Goal: Task Accomplishment & Management: Manage account settings

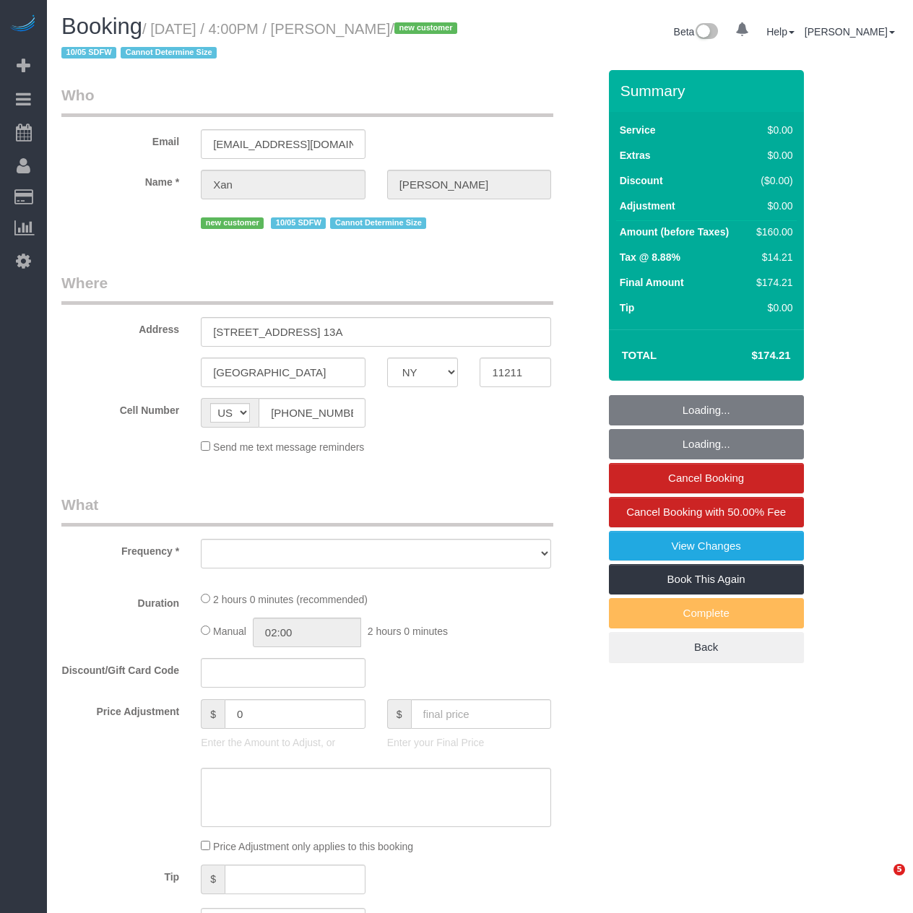
select select "NY"
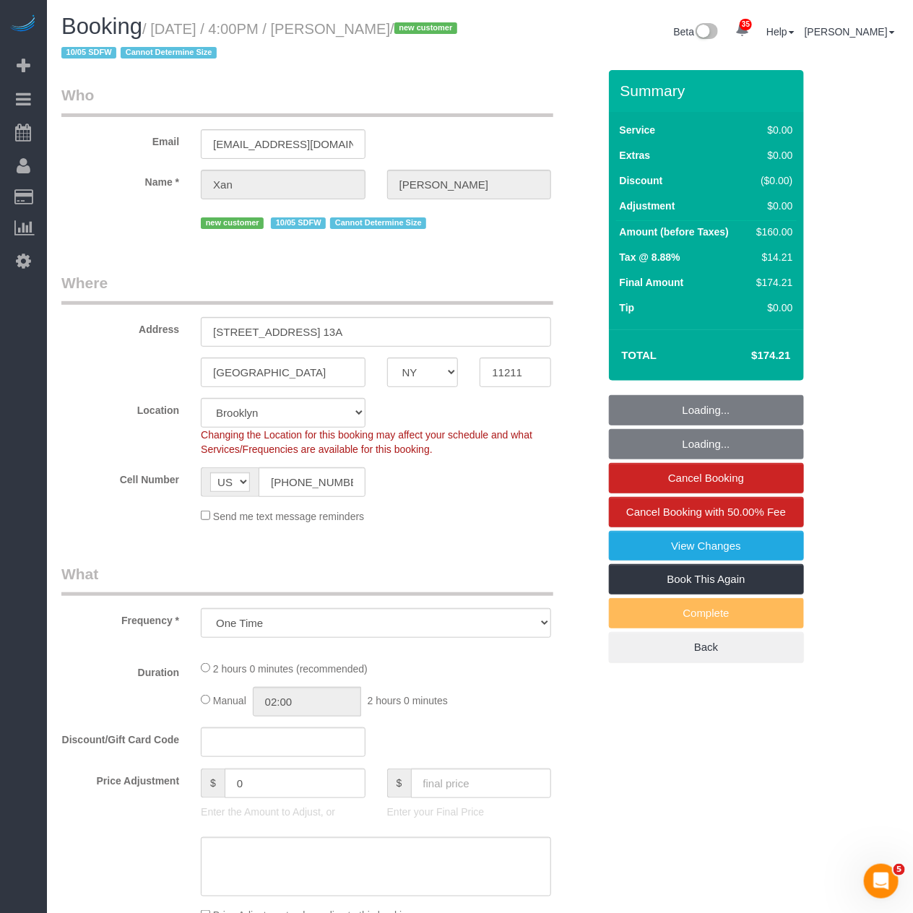
select select "object:936"
select select "1"
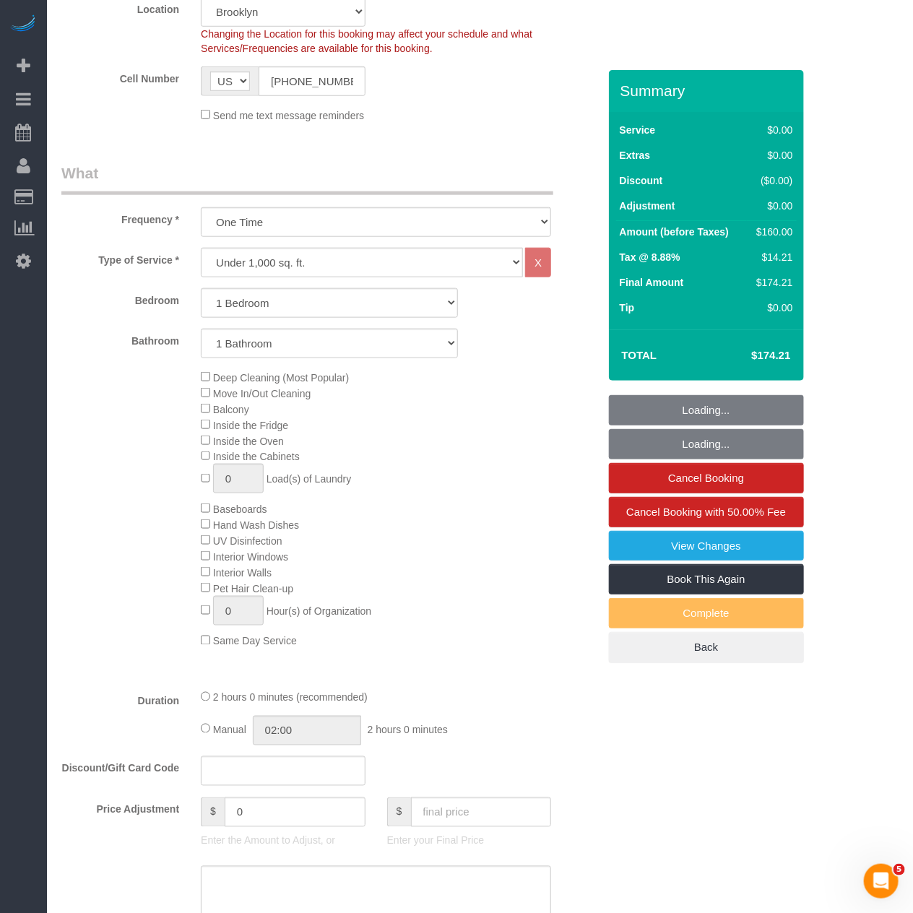
select select "spot1"
select select "1"
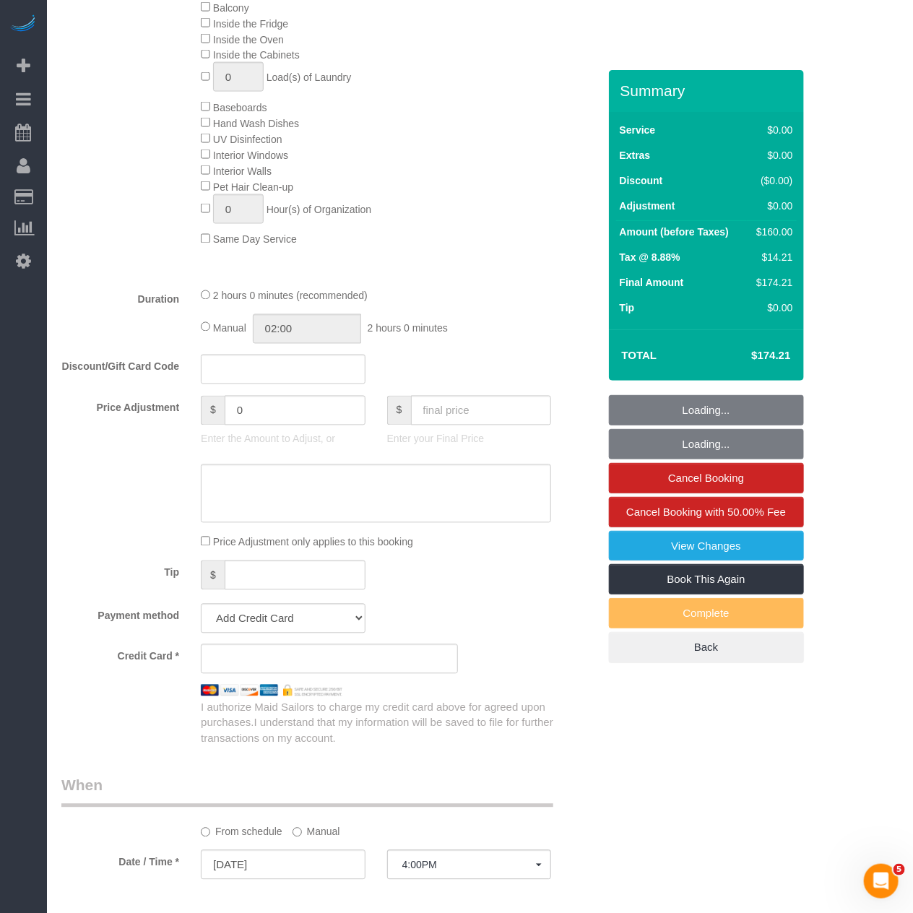
select select "string:stripe-pm_1SEsaC4VGloSiKo7Sm3E9XjS"
select select "number:59"
select select "number:78"
select select "number:15"
select select "number:5"
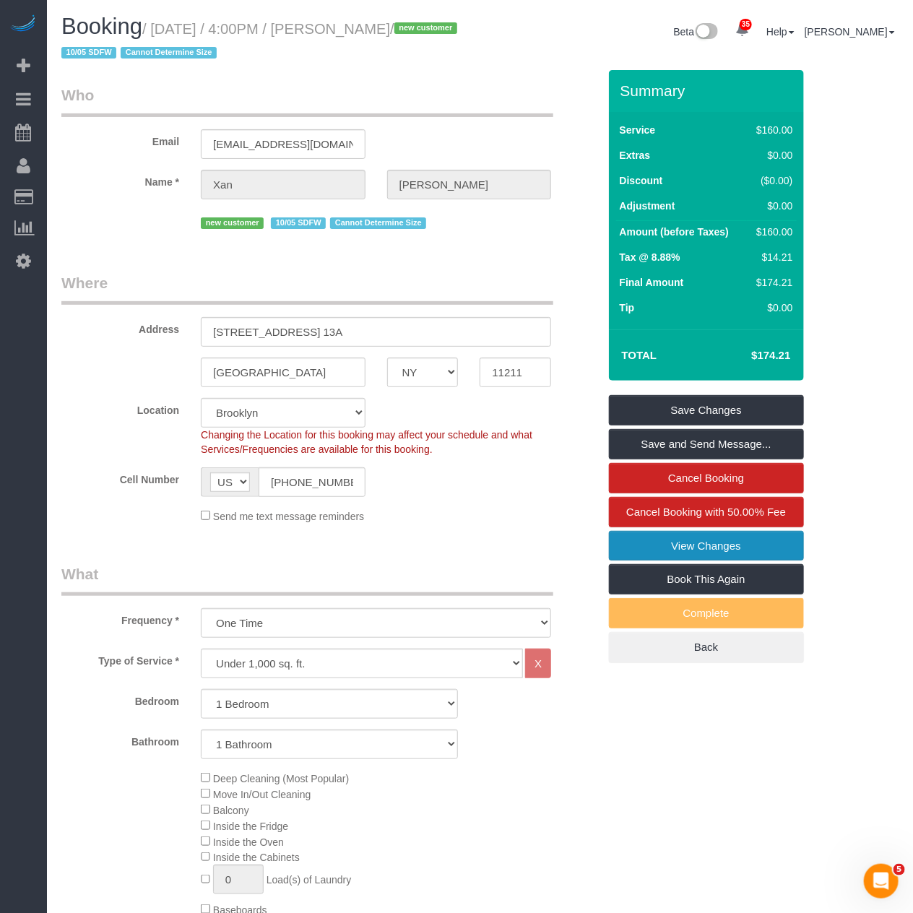
click at [689, 545] on link "View Changes" at bounding box center [706, 546] width 195 height 30
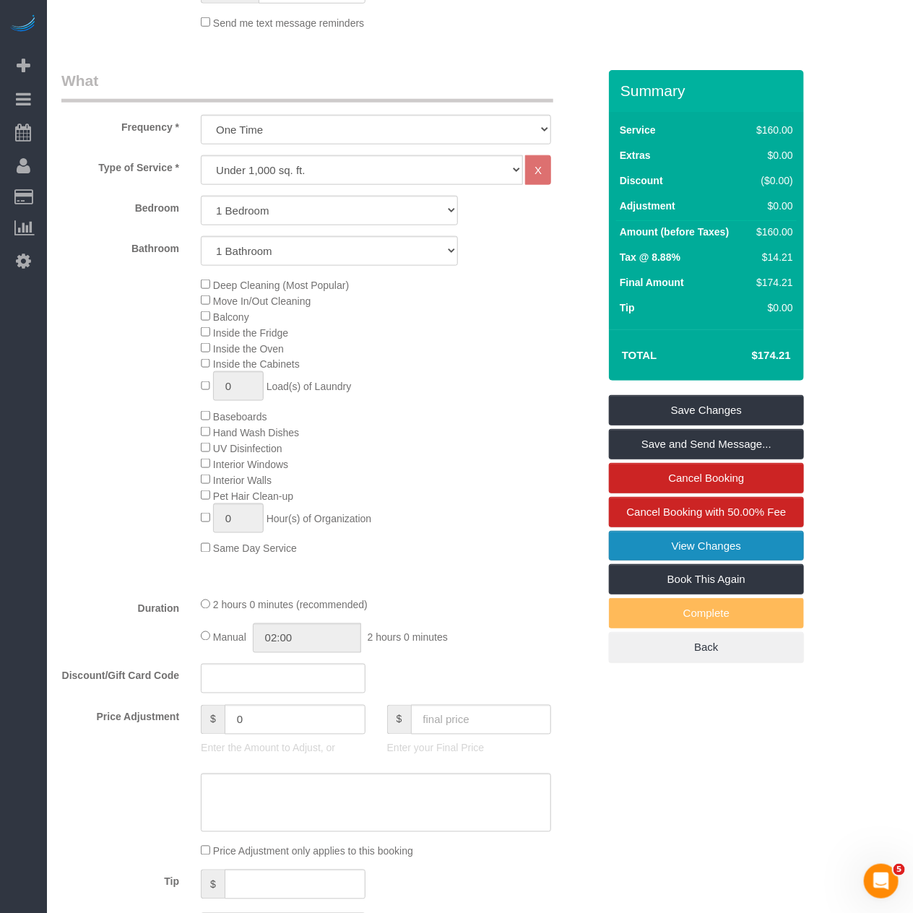
scroll to position [883, 0]
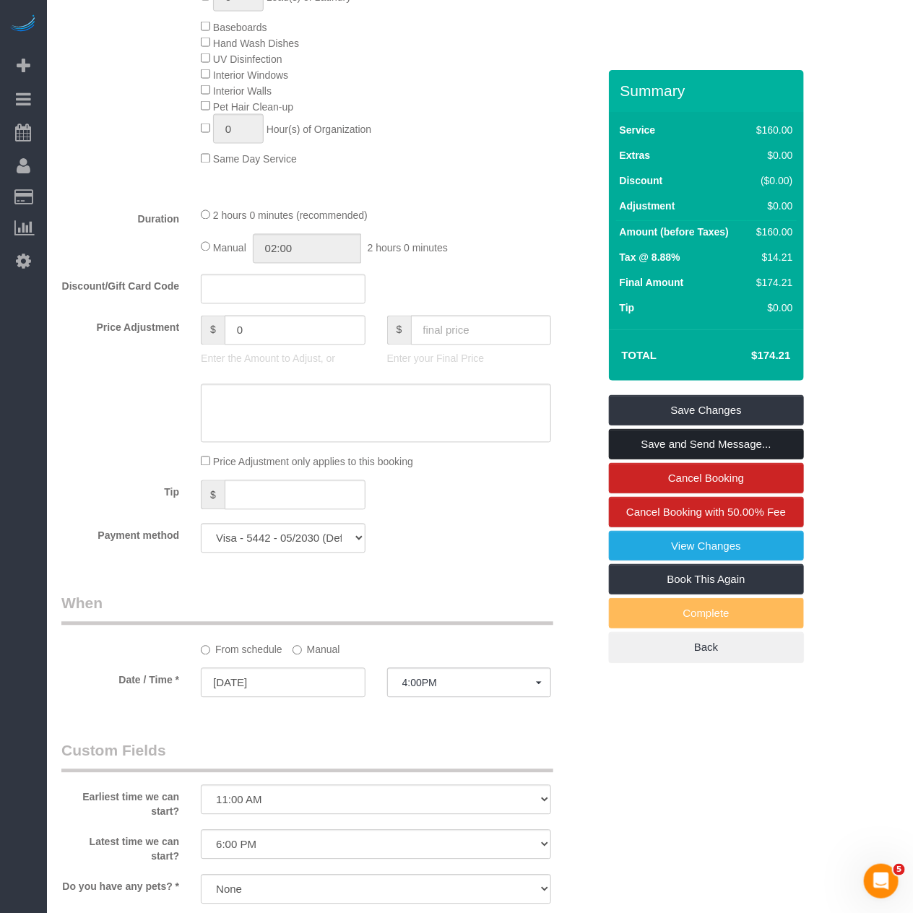
click at [677, 439] on link "Save and Send Message..." at bounding box center [706, 444] width 195 height 30
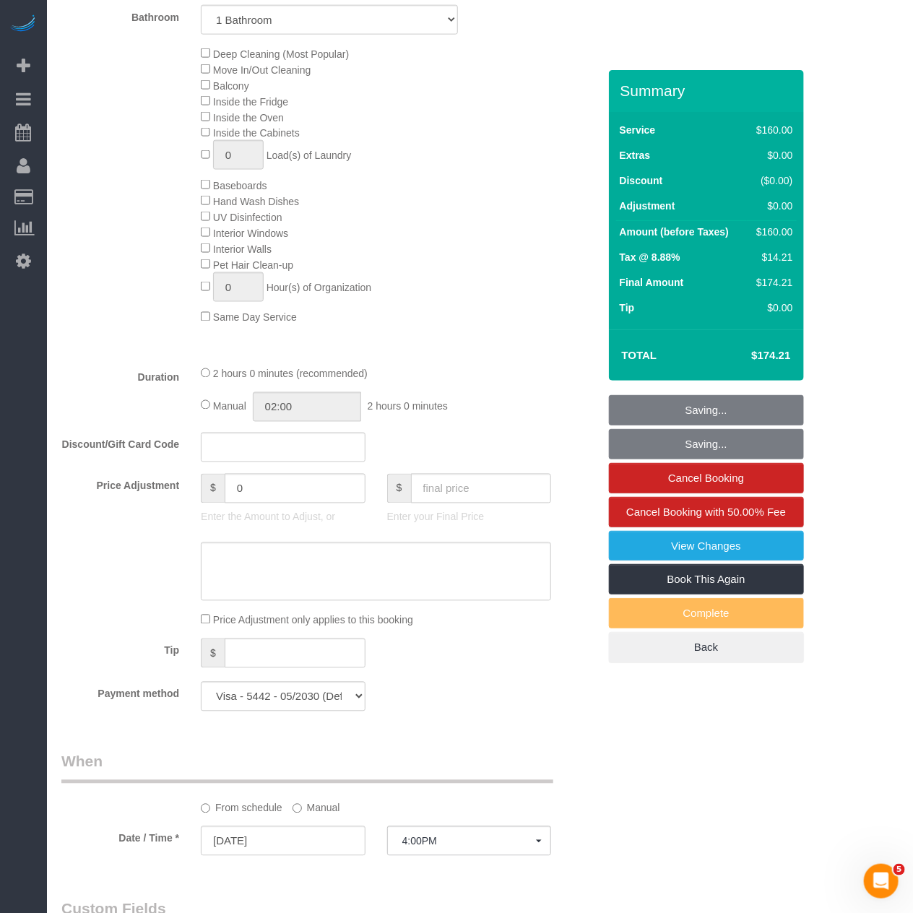
scroll to position [481, 0]
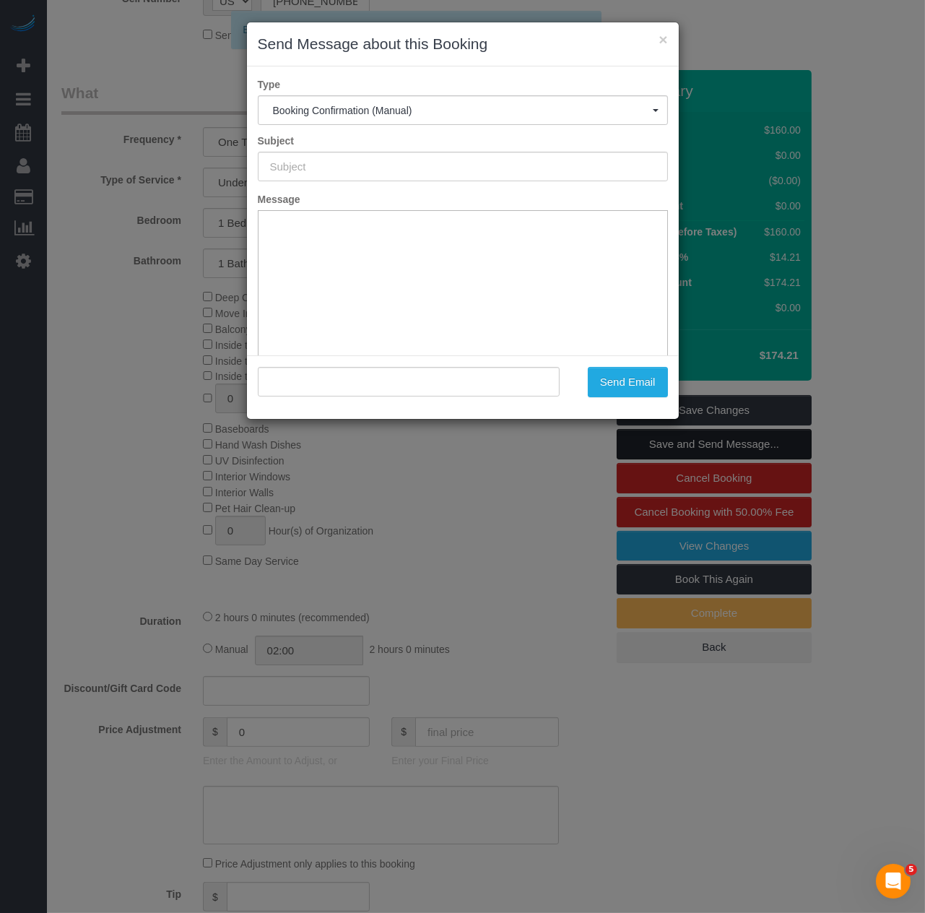
type input "Cleaning Confirmed for [DATE] 4:00pm"
type input ""[PERSON_NAME]" <[EMAIL_ADDRESS][DOMAIN_NAME]>"
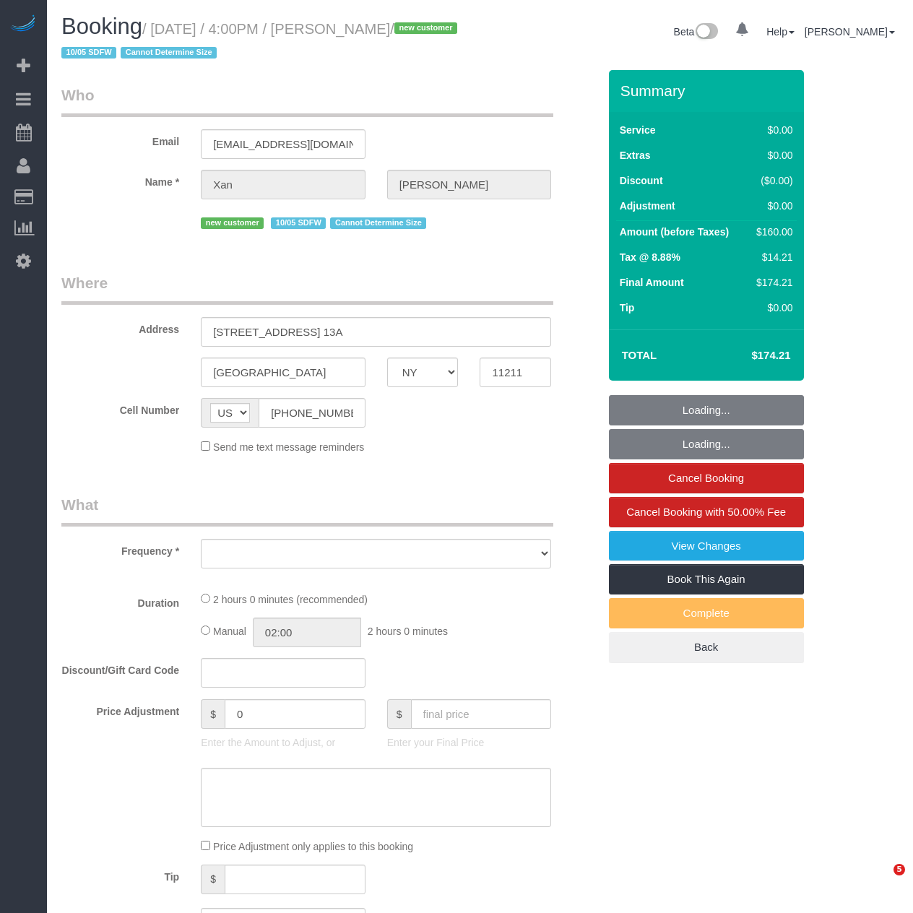
select select "NY"
select select "number:59"
select select "number:78"
select select "number:15"
select select "number:5"
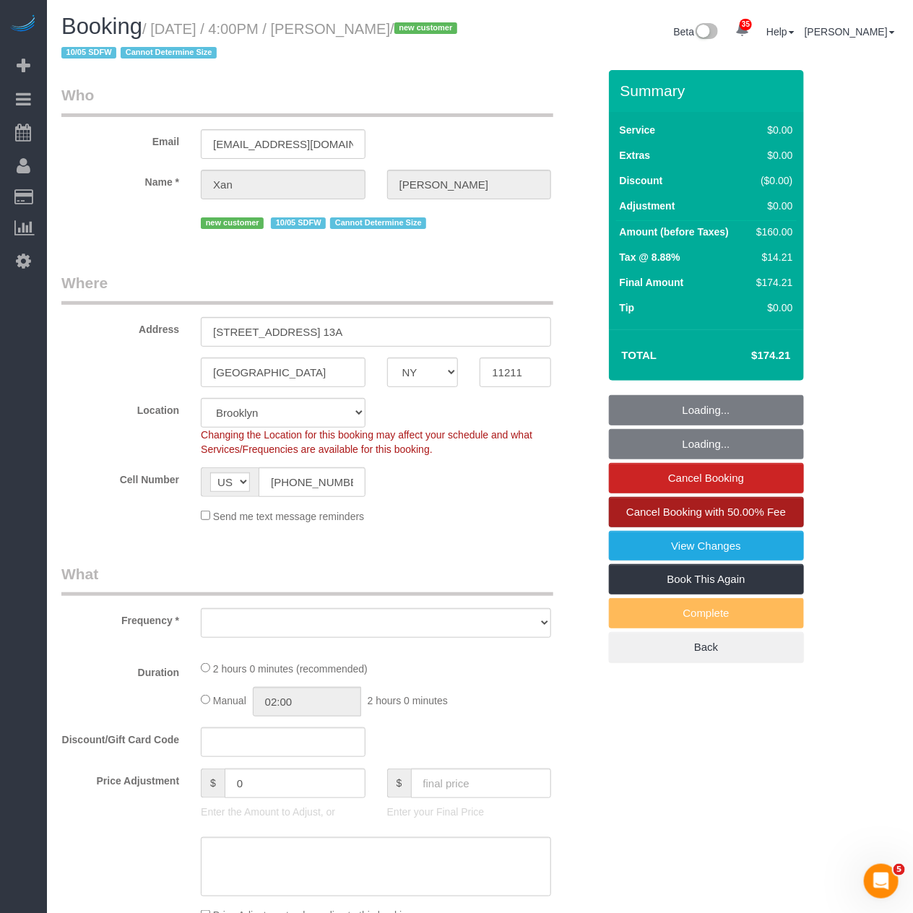
select select "object:979"
select select "string:stripe-pm_1SEsaC4VGloSiKo7Sm3E9XjS"
select select "spot1"
select select "1"
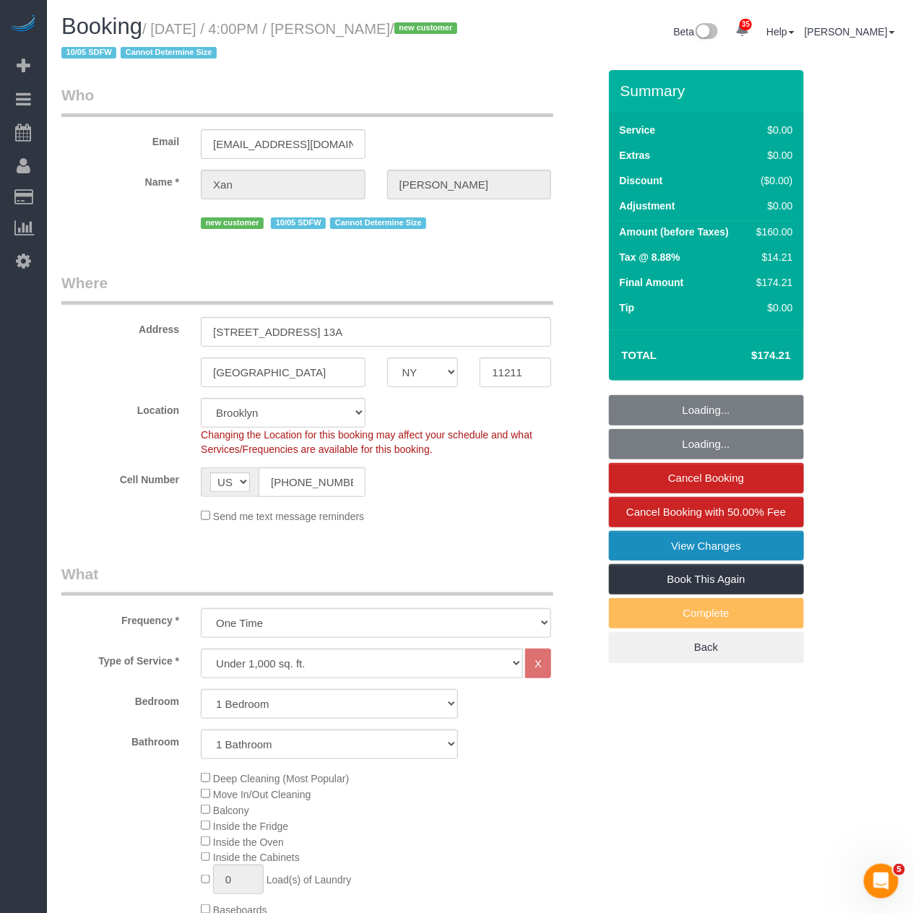
select select "object:1434"
select select "1"
click at [640, 545] on link "View Changes" at bounding box center [706, 546] width 195 height 30
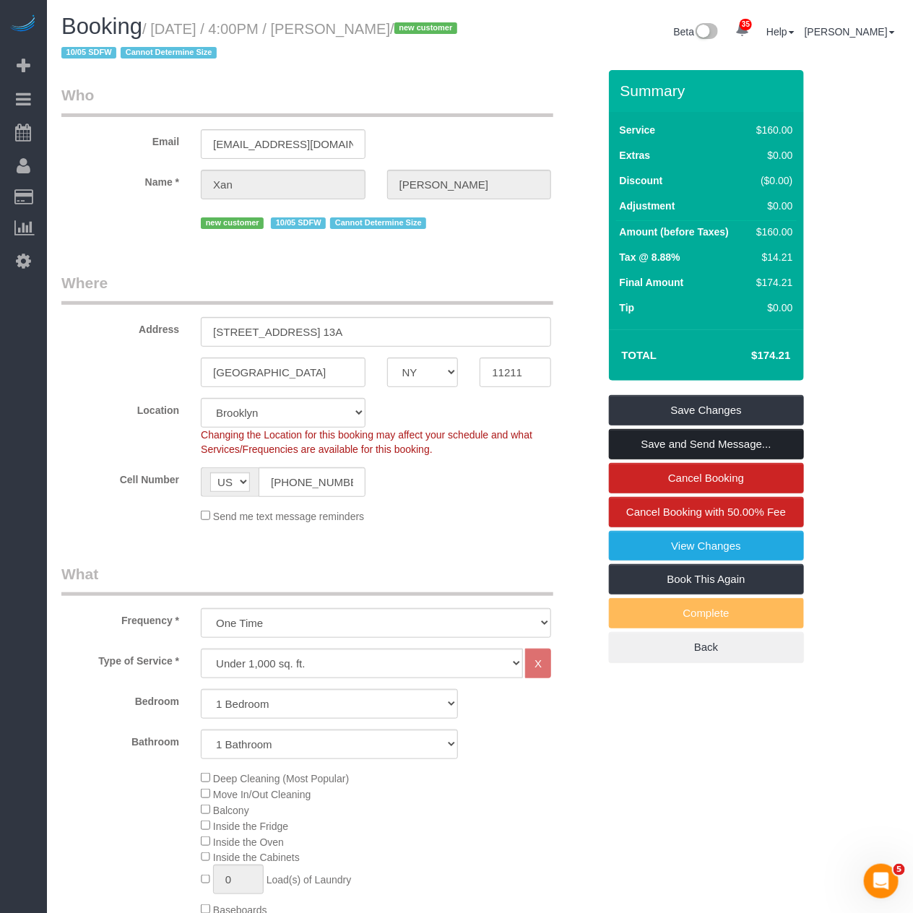
click at [696, 444] on link "Save and Send Message..." at bounding box center [706, 444] width 195 height 30
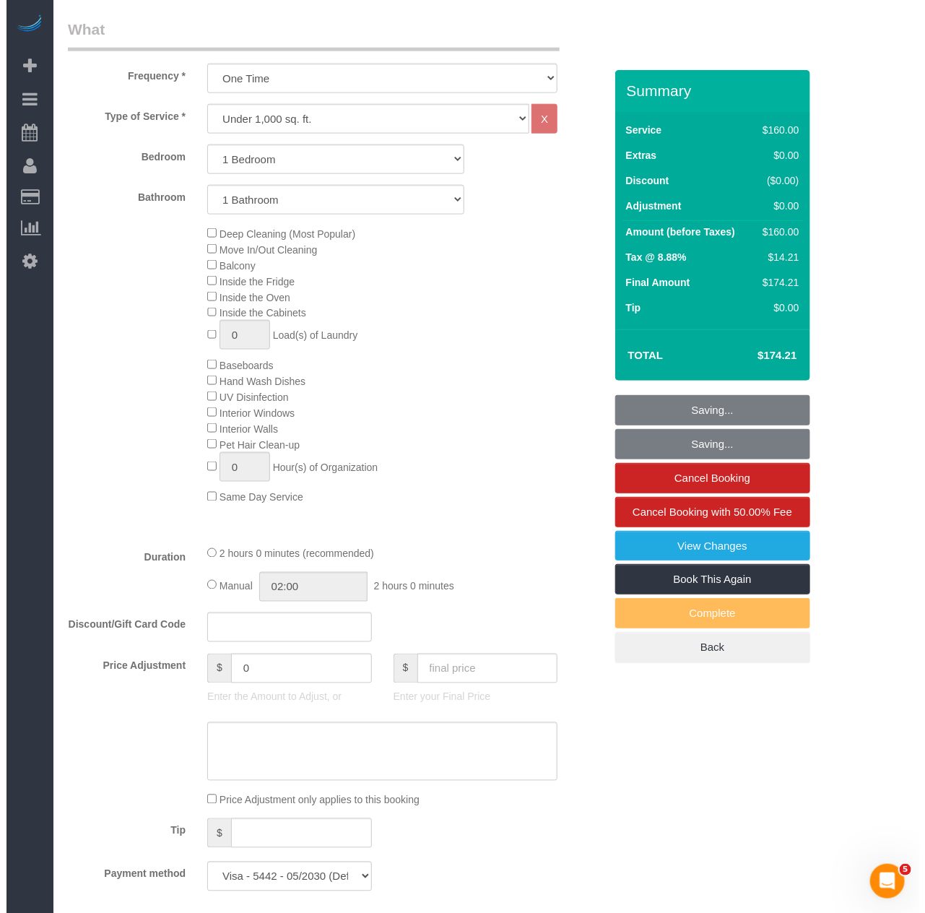
scroll to position [802, 0]
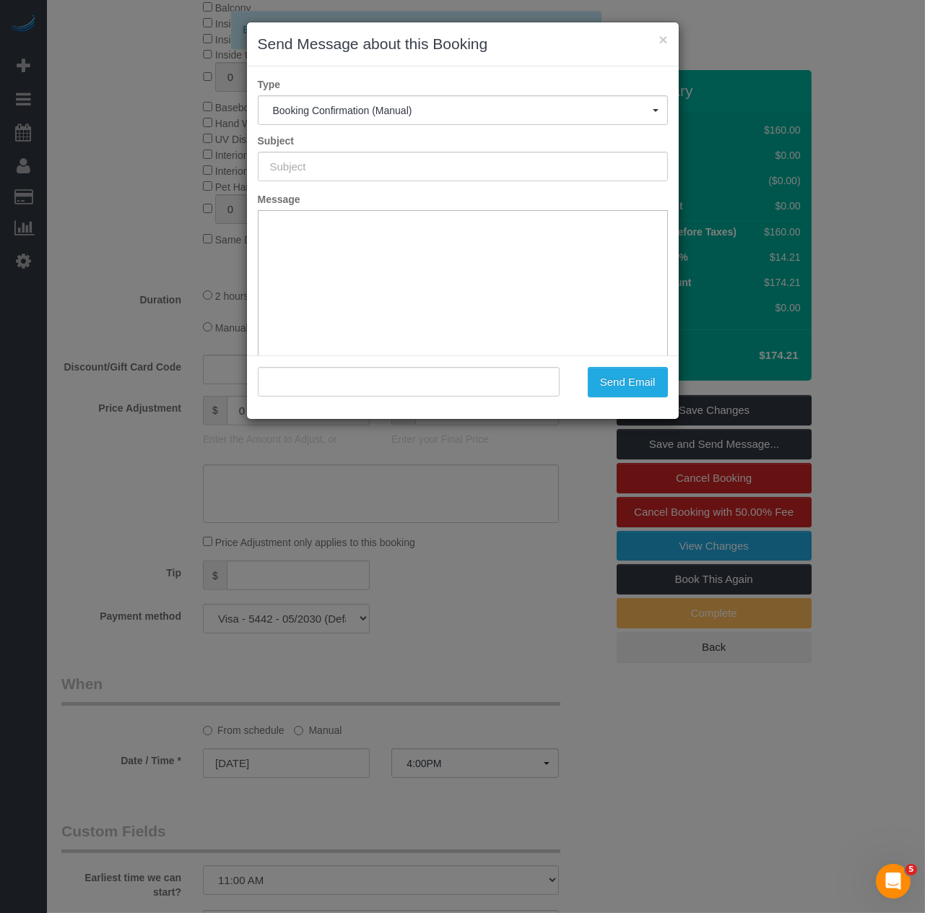
type input "Cleaning Confirmed for [DATE] 4:00pm"
type input ""[PERSON_NAME]" <[EMAIL_ADDRESS][DOMAIN_NAME]>"
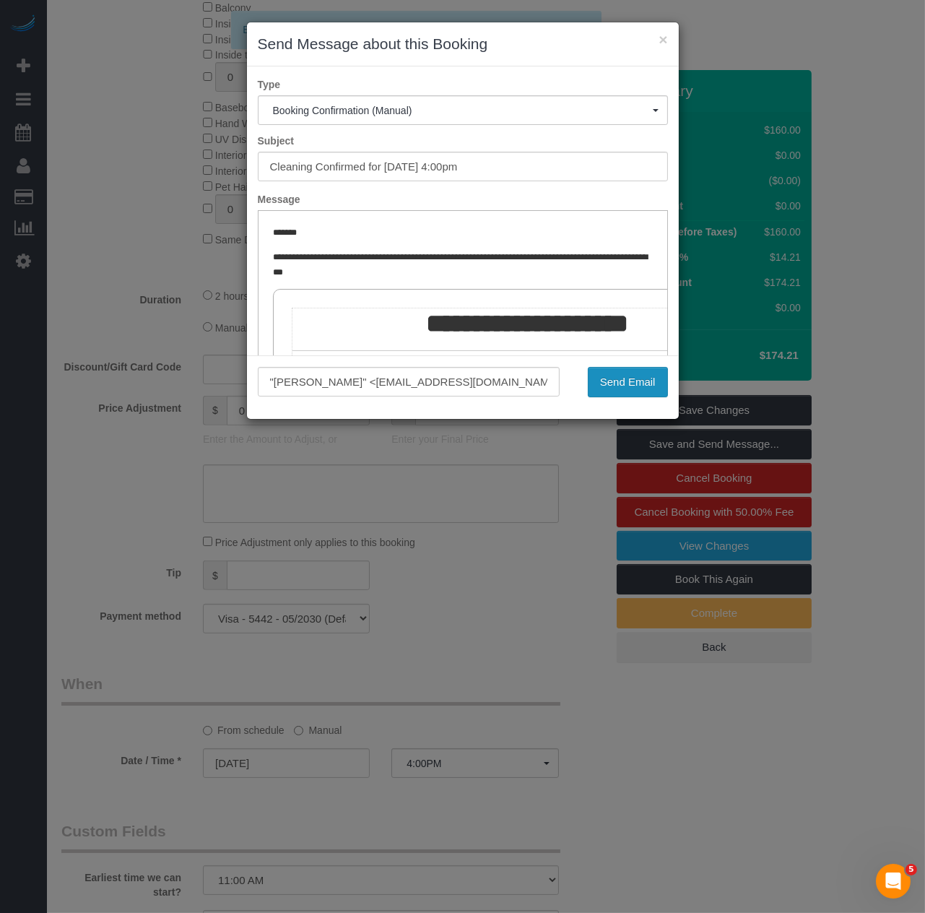
click at [617, 390] on button "Send Email" at bounding box center [628, 382] width 80 height 30
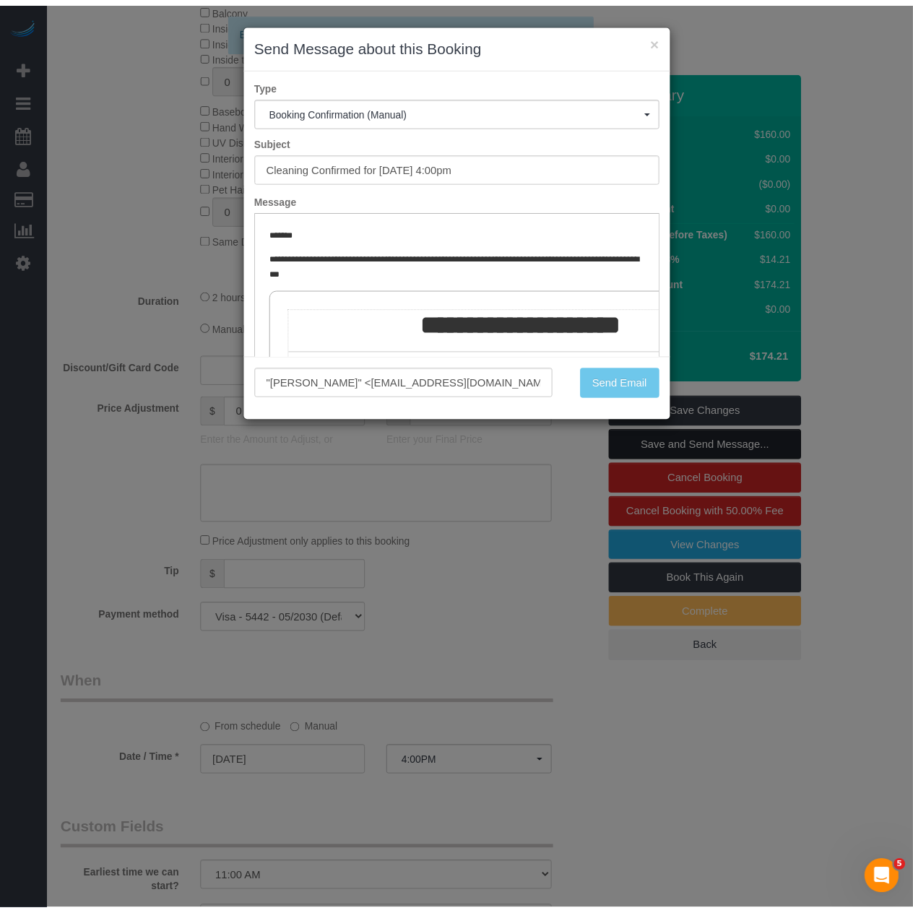
scroll to position [854, 0]
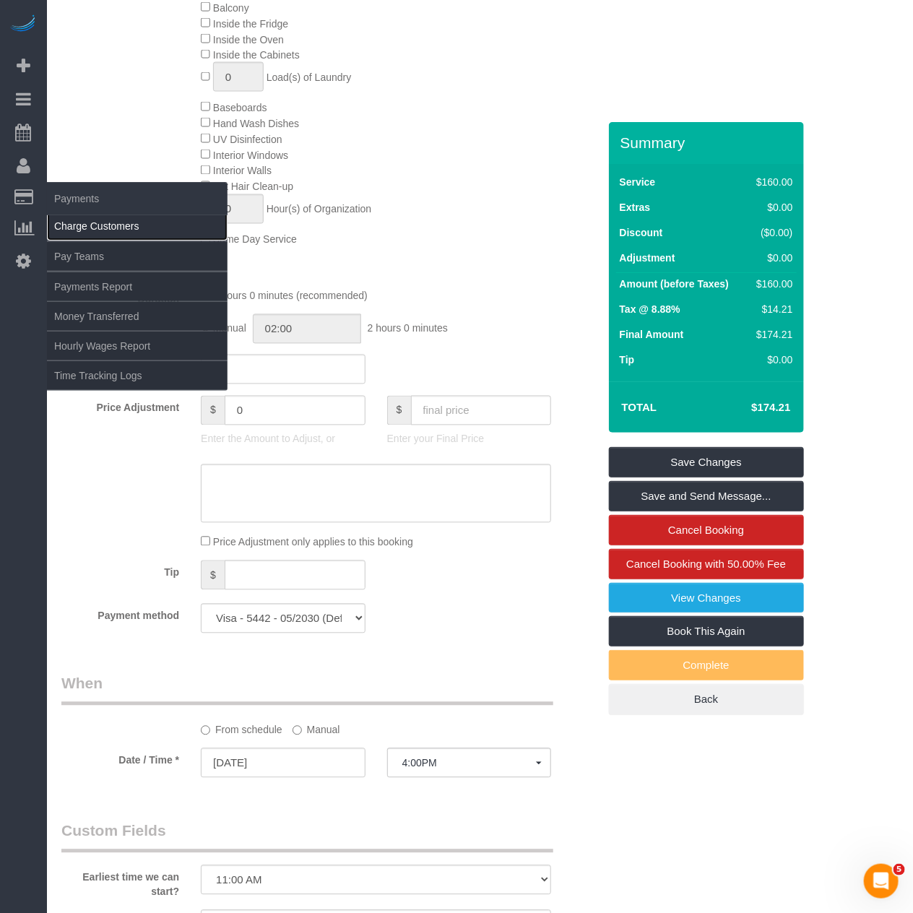
click at [96, 219] on link "Charge Customers" at bounding box center [137, 226] width 181 height 29
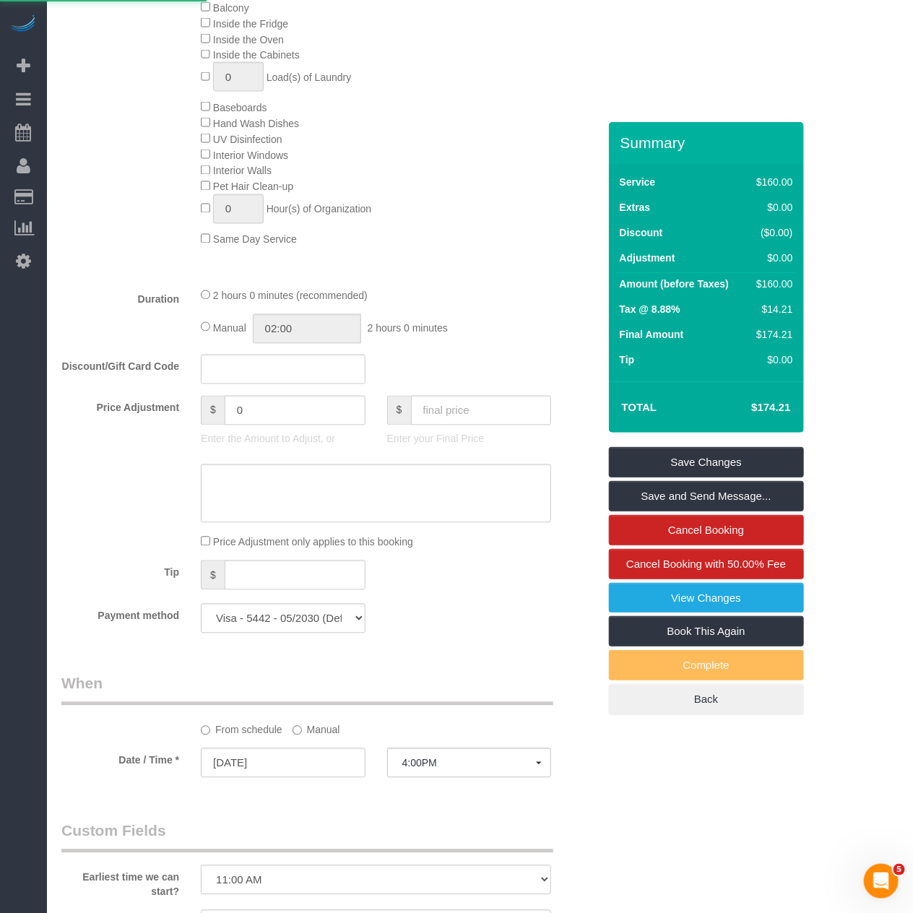
select select
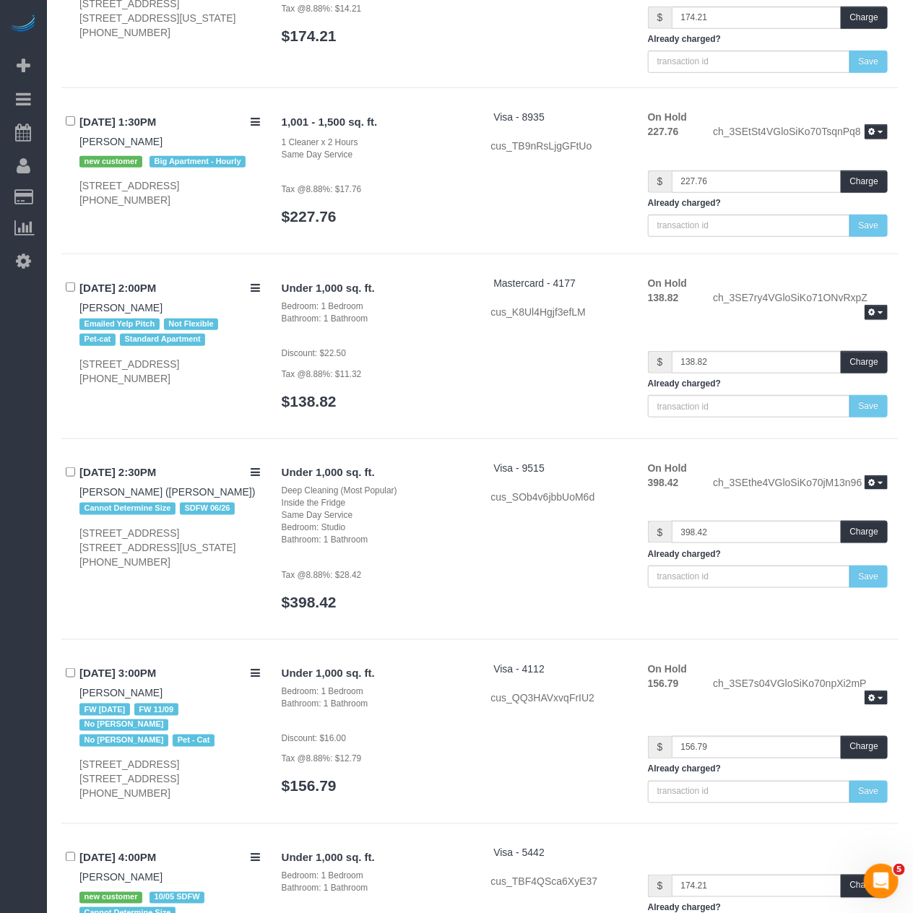
scroll to position [2538, 0]
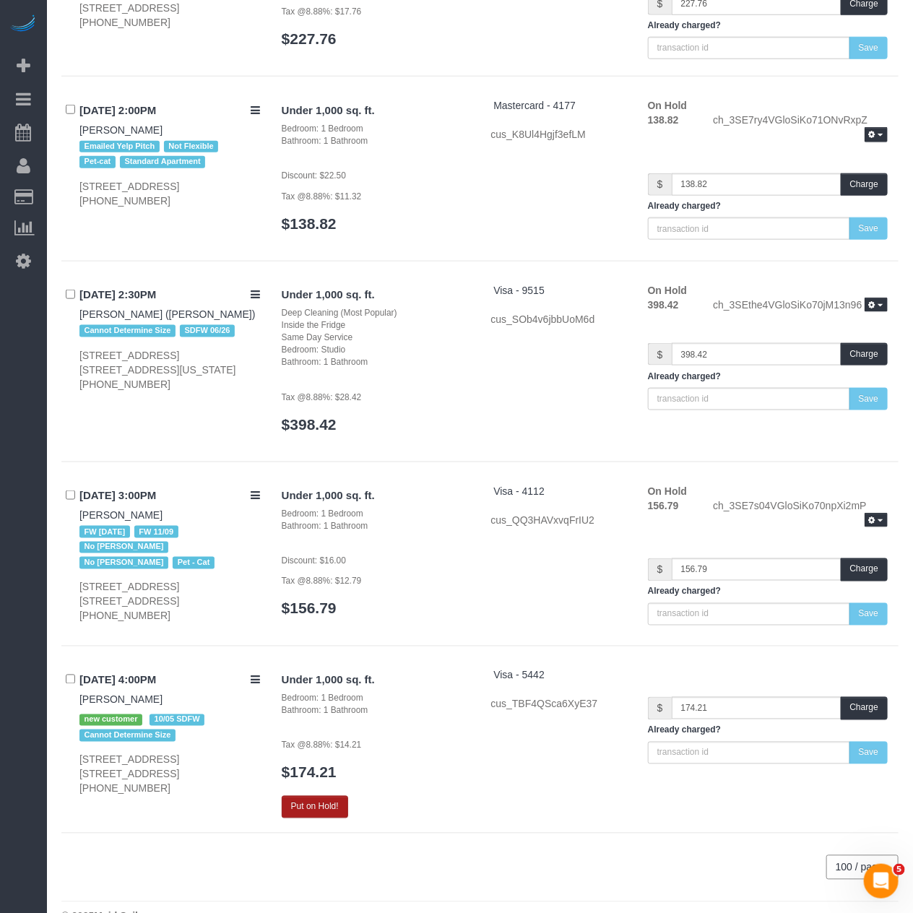
click at [311, 796] on button "Put on Hold!" at bounding box center [315, 807] width 66 height 22
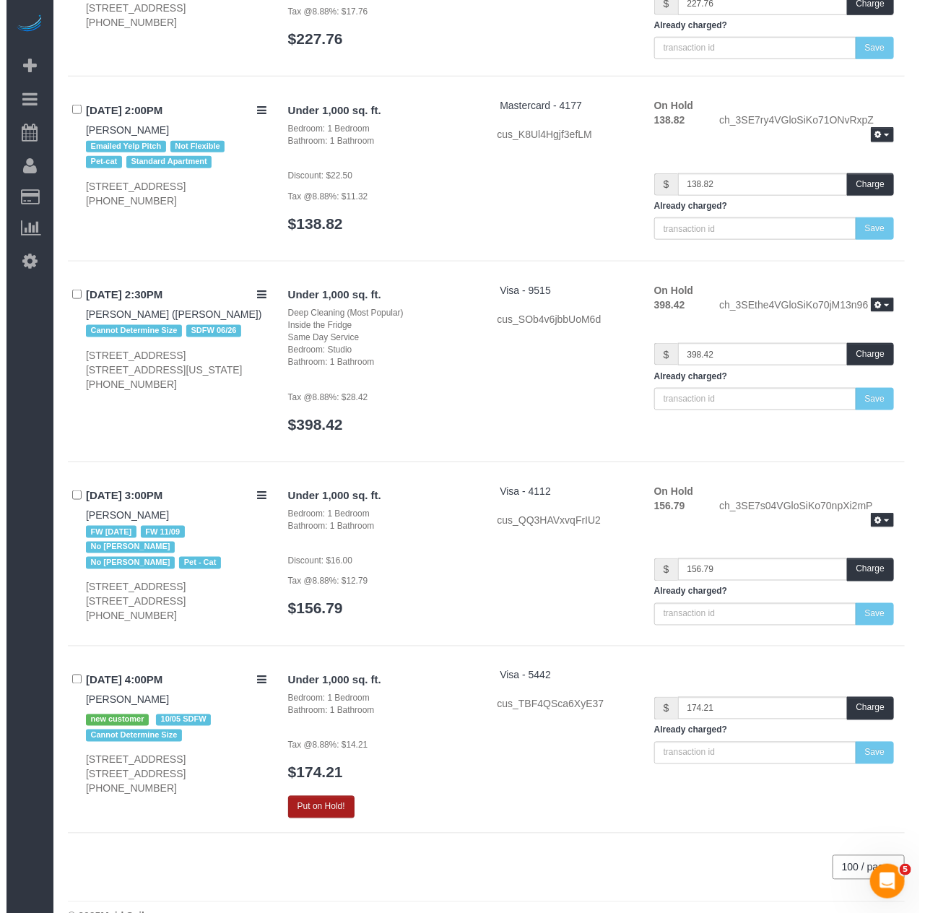
scroll to position [2533, 0]
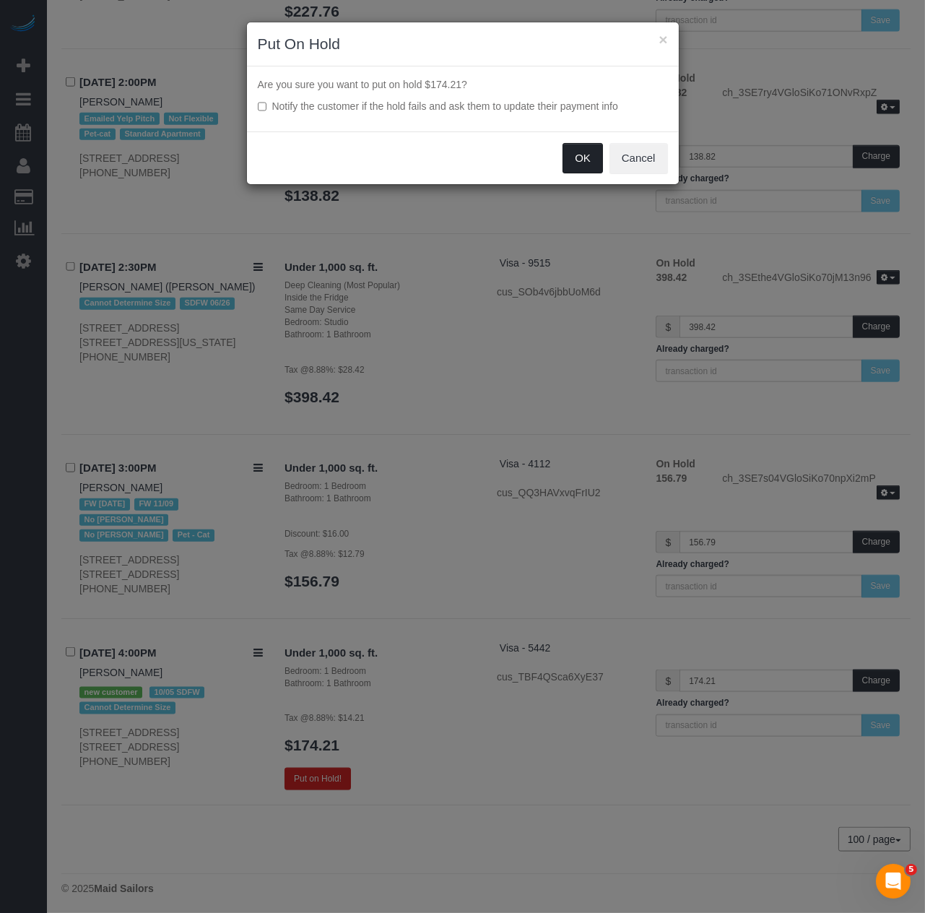
click at [568, 153] on button "OK" at bounding box center [583, 158] width 40 height 30
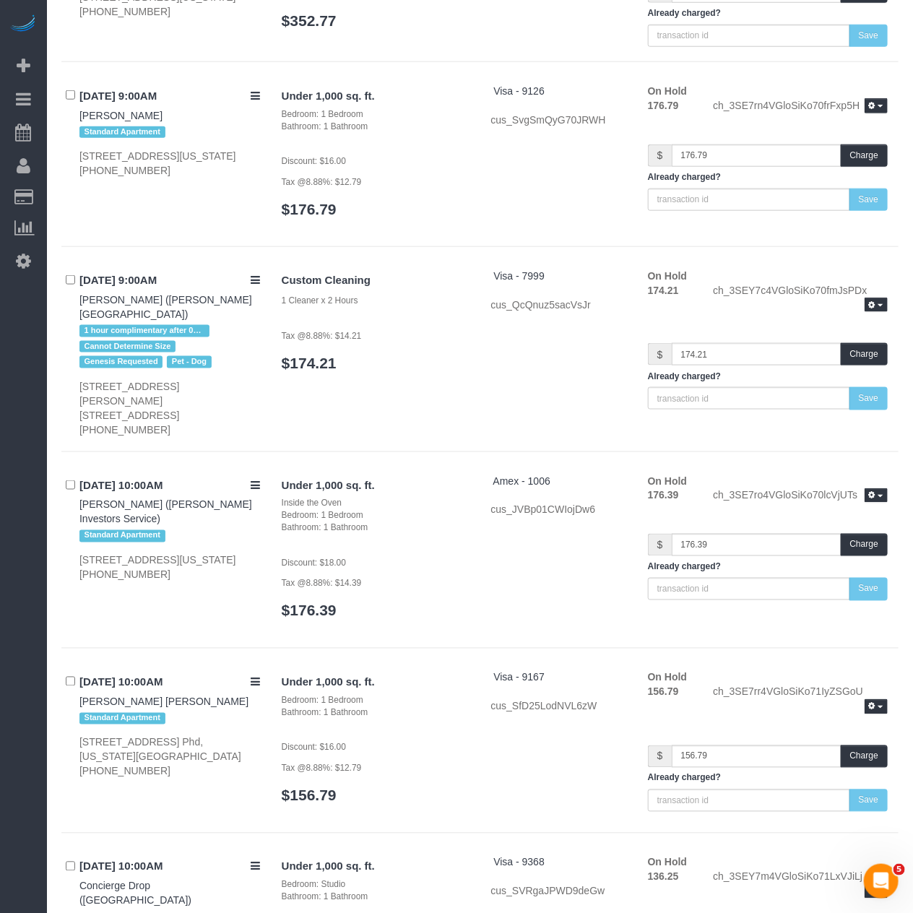
scroll to position [211, 0]
